Goal: Communication & Community: Answer question/provide support

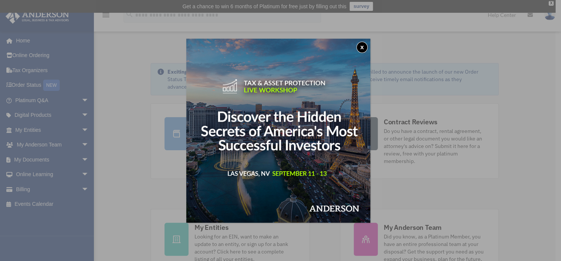
click at [365, 47] on button "x" at bounding box center [361, 47] width 11 height 11
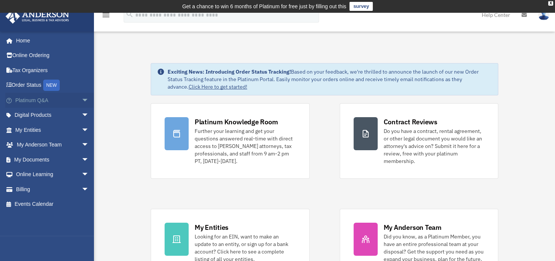
click at [42, 100] on link "Platinum Q&A arrow_drop_down" at bounding box center [52, 100] width 95 height 15
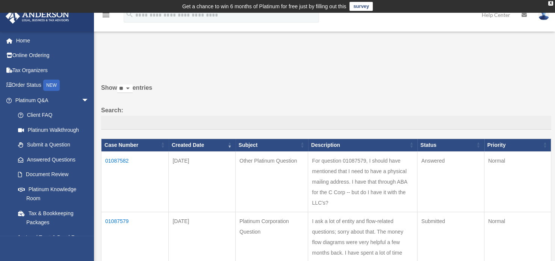
click at [117, 220] on td "01087579" at bounding box center [134, 242] width 67 height 60
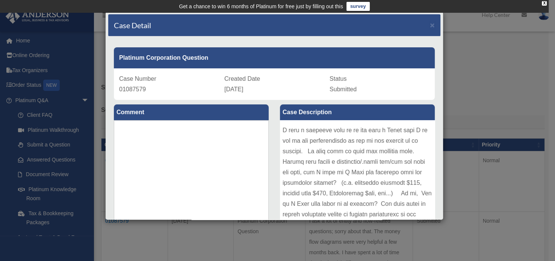
click at [510, 68] on div "Case Detail × Platinum Corporation Question Case Number 01087579 Created Date […" at bounding box center [277, 130] width 555 height 261
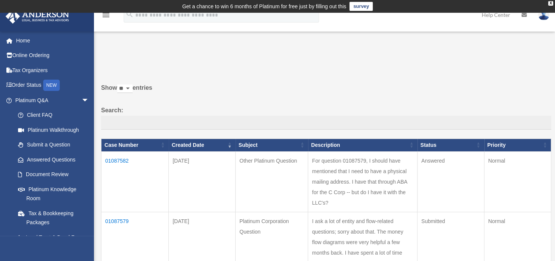
click at [113, 161] on td "01087582" at bounding box center [134, 181] width 67 height 60
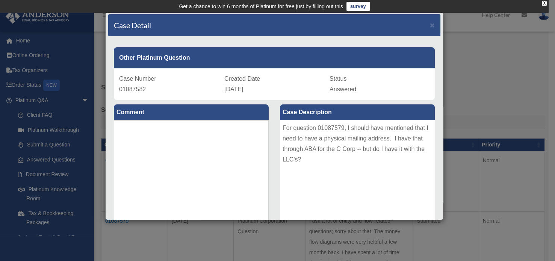
click at [500, 86] on div "Case Detail × Other Platinum Question Case Number 01087582 Created Date [DATE] …" at bounding box center [277, 130] width 555 height 261
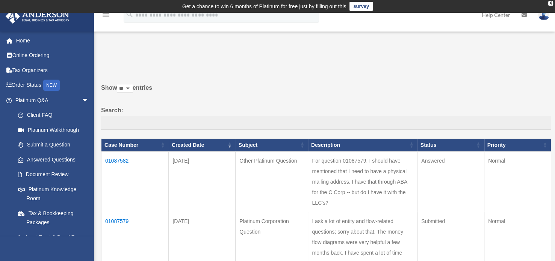
click at [118, 217] on td "01087579" at bounding box center [134, 242] width 67 height 60
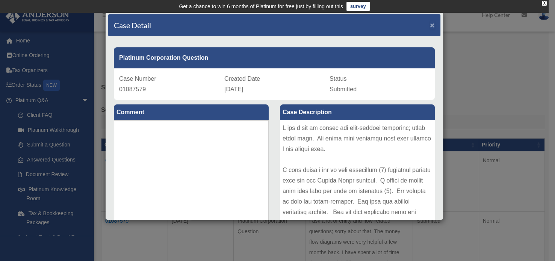
click at [430, 26] on span "×" at bounding box center [432, 25] width 5 height 9
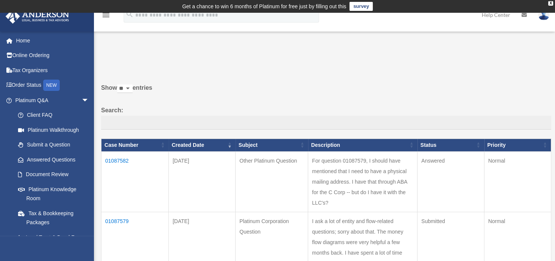
click at [122, 157] on td "01087582" at bounding box center [134, 181] width 67 height 60
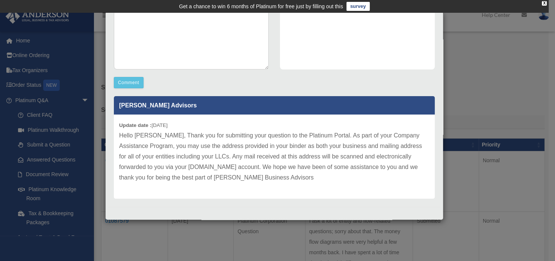
scroll to position [164, 0]
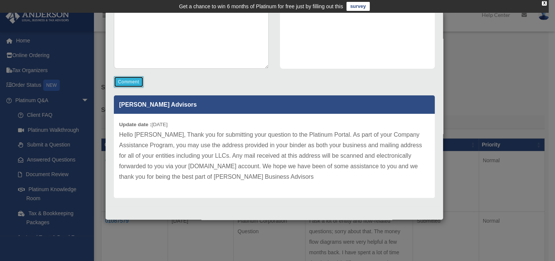
click at [115, 79] on button "Comment" at bounding box center [129, 81] width 30 height 11
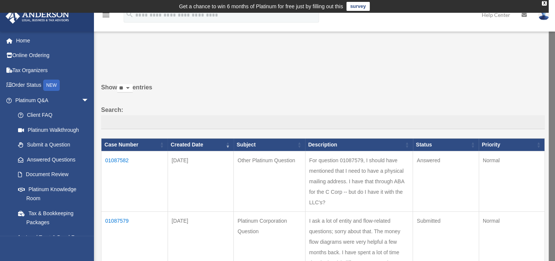
drag, startPoint x: 554, startPoint y: 43, endPoint x: 553, endPoint y: 30, distance: 13.2
click at [530, 18] on link at bounding box center [524, 15] width 17 height 30
click at [546, 16] on img at bounding box center [543, 14] width 11 height 11
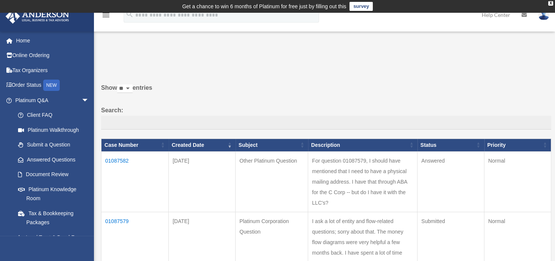
click at [541, 15] on img at bounding box center [543, 14] width 11 height 11
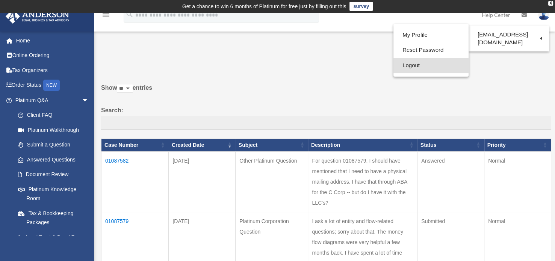
click at [417, 67] on link "Logout" at bounding box center [430, 65] width 75 height 15
